Goal: Task Accomplishment & Management: Manage account settings

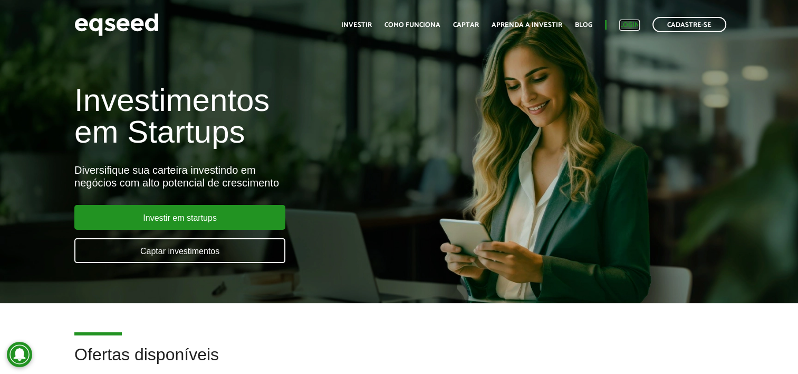
click at [630, 25] on link "Login" at bounding box center [629, 25] width 21 height 7
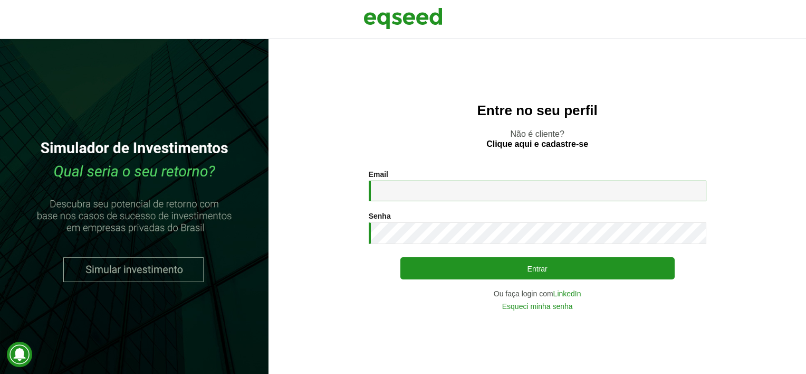
click at [415, 198] on input "Email *" at bounding box center [538, 190] width 338 height 21
type input "**********"
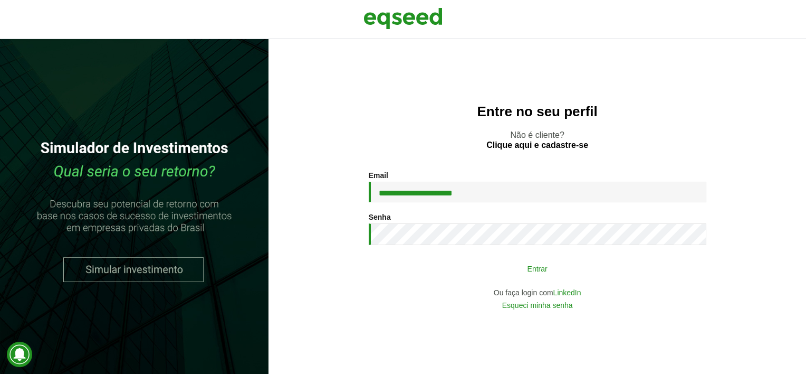
click at [446, 269] on button "Entrar" at bounding box center [537, 268] width 274 height 20
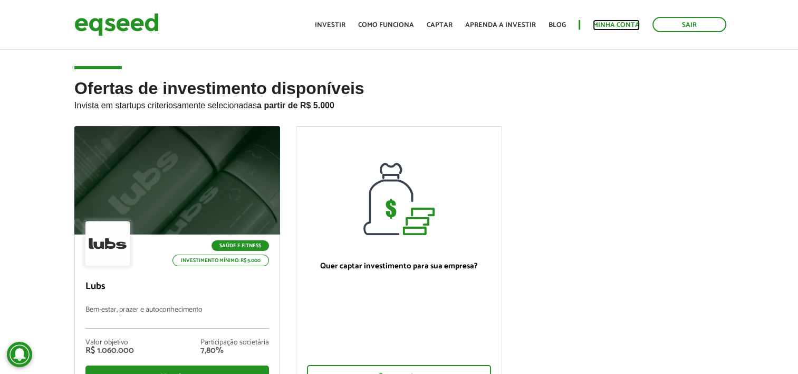
click at [620, 27] on link "Minha conta" at bounding box center [616, 25] width 47 height 7
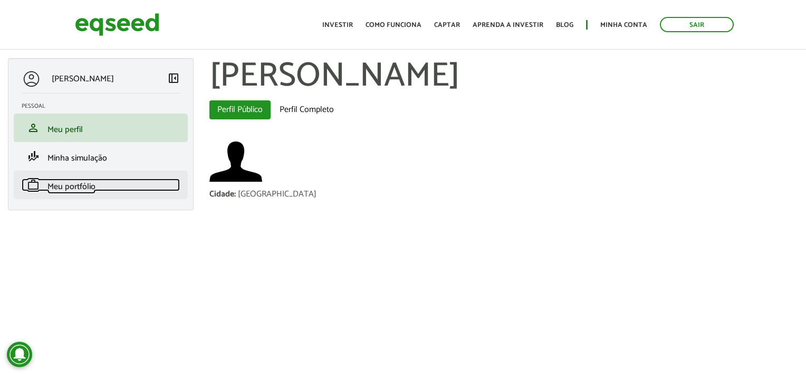
click at [104, 184] on link "work Meu portfólio" at bounding box center [101, 184] width 158 height 13
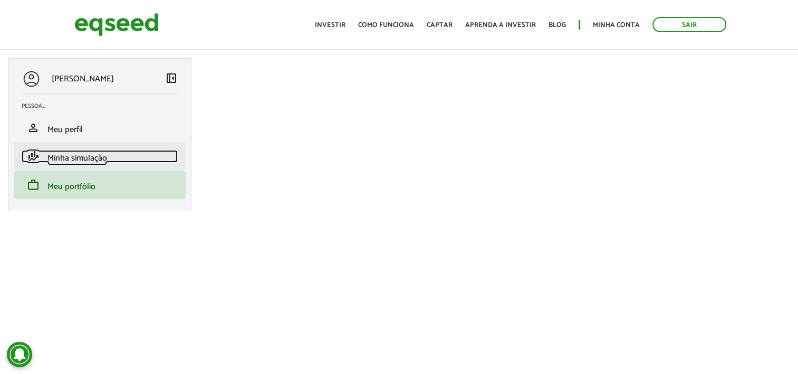
click at [121, 161] on link "finance_mode Minha simulação" at bounding box center [100, 156] width 156 height 13
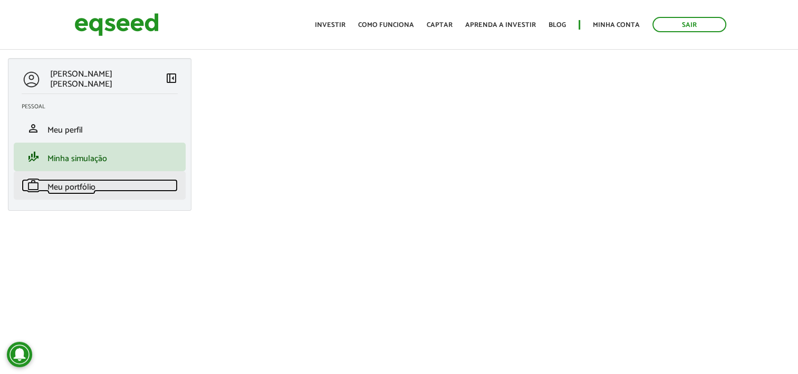
click at [90, 189] on span "Meu portfólio" at bounding box center [71, 187] width 48 height 14
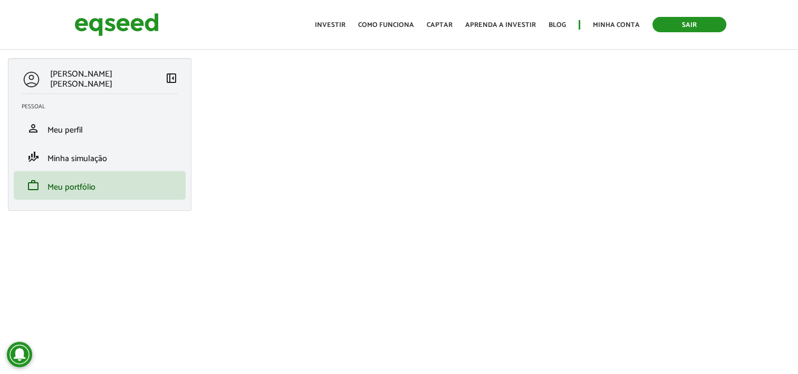
click at [690, 22] on link "Sair" at bounding box center [690, 24] width 74 height 15
